Goal: Task Accomplishment & Management: Use online tool/utility

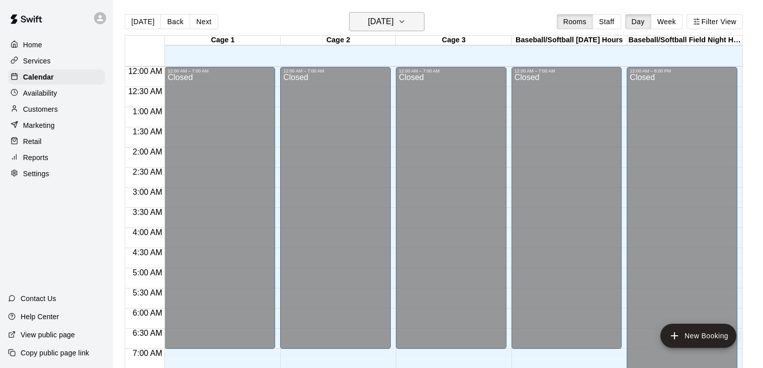
click at [406, 24] on icon "button" at bounding box center [402, 22] width 8 height 12
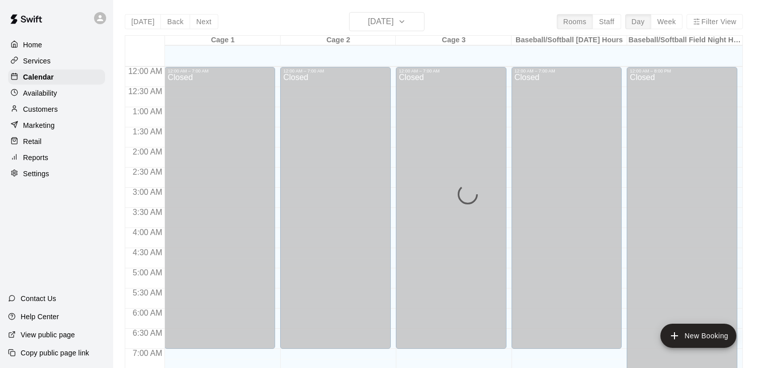
scroll to position [623, 0]
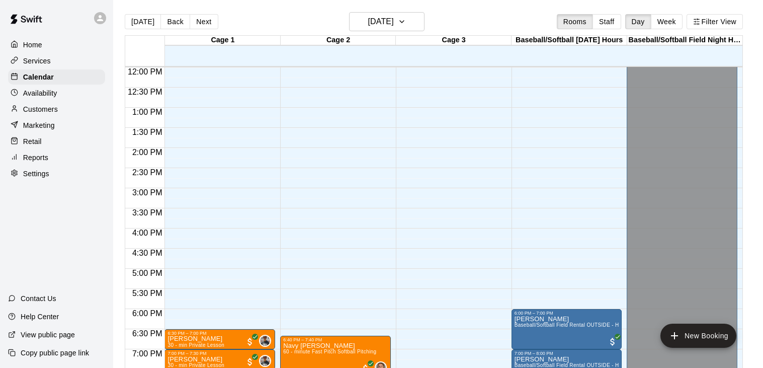
scroll to position [472, 0]
